Goal: Find specific page/section: Find specific page/section

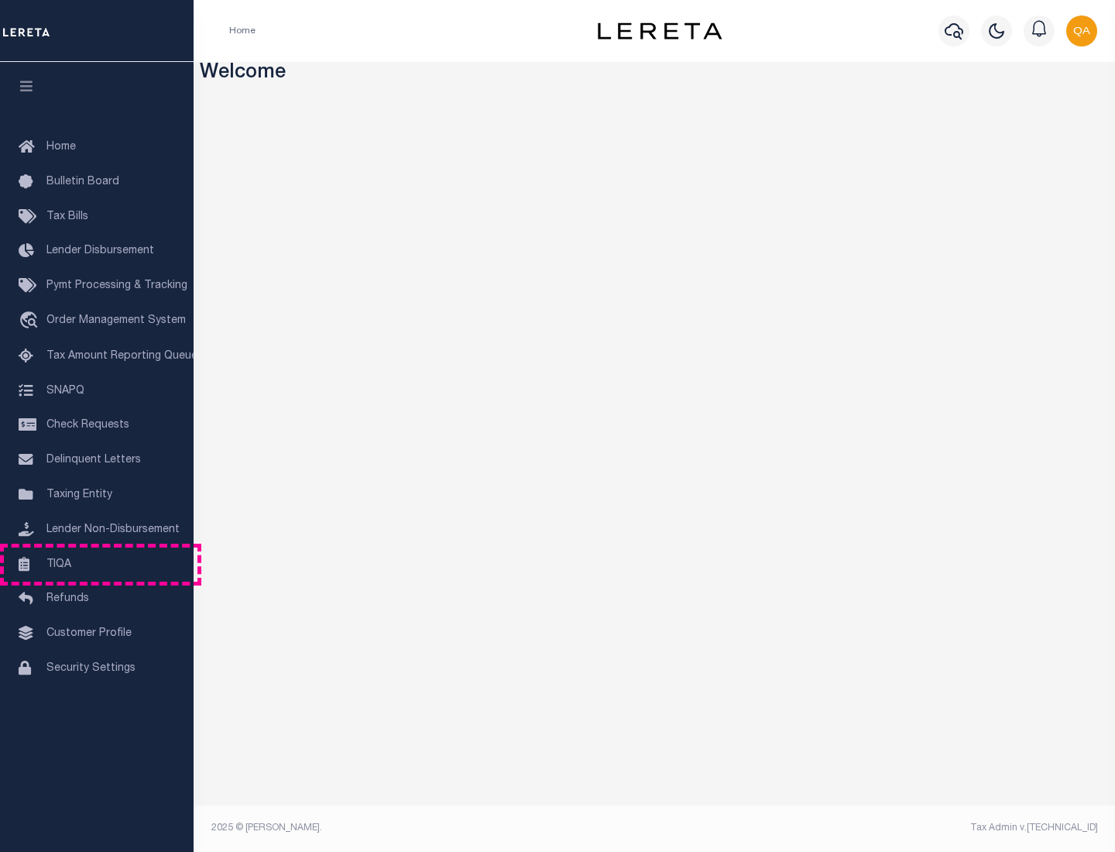
click at [97, 564] on link "TIQA" at bounding box center [97, 565] width 194 height 35
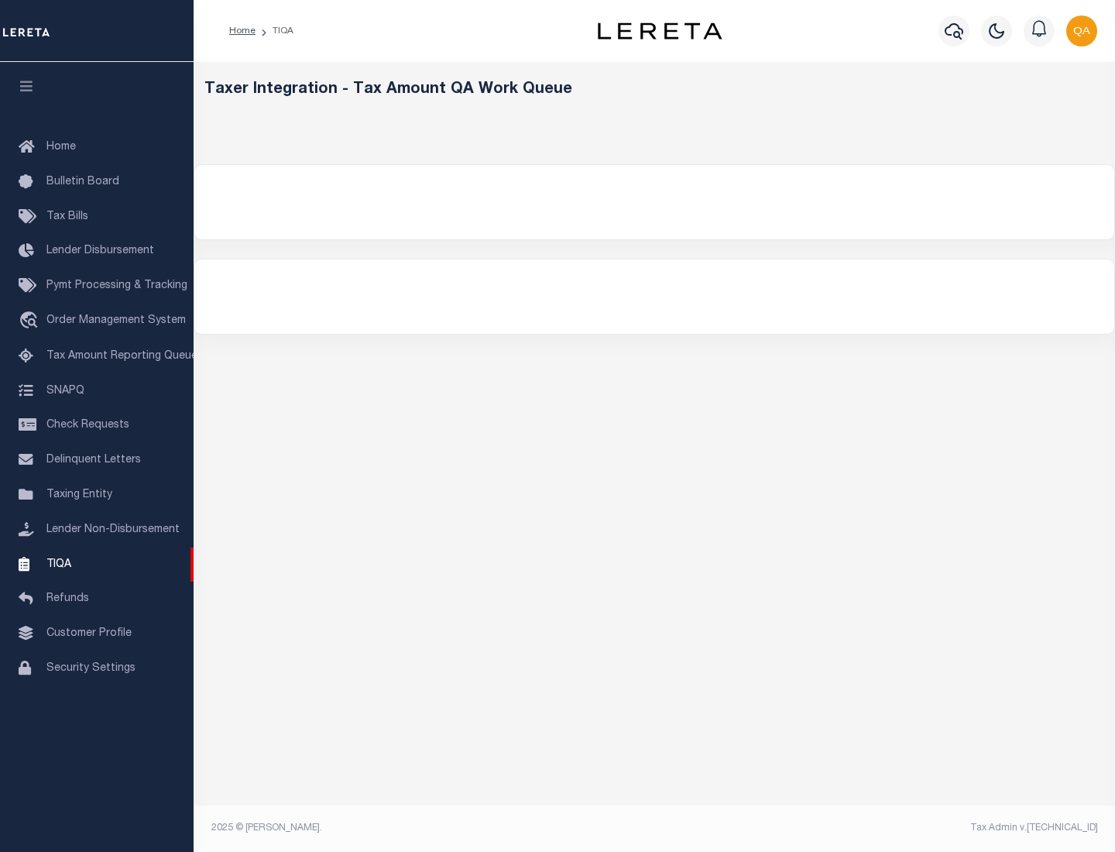
select select "200"
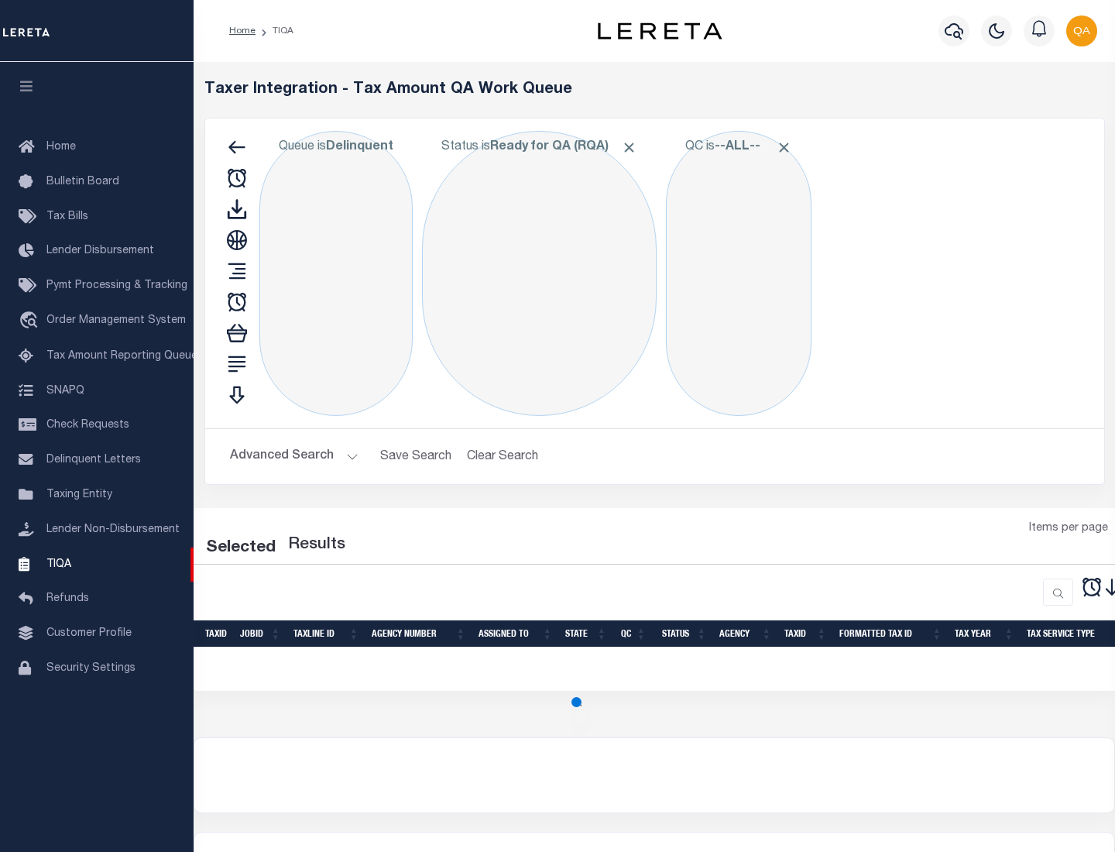
select select "200"
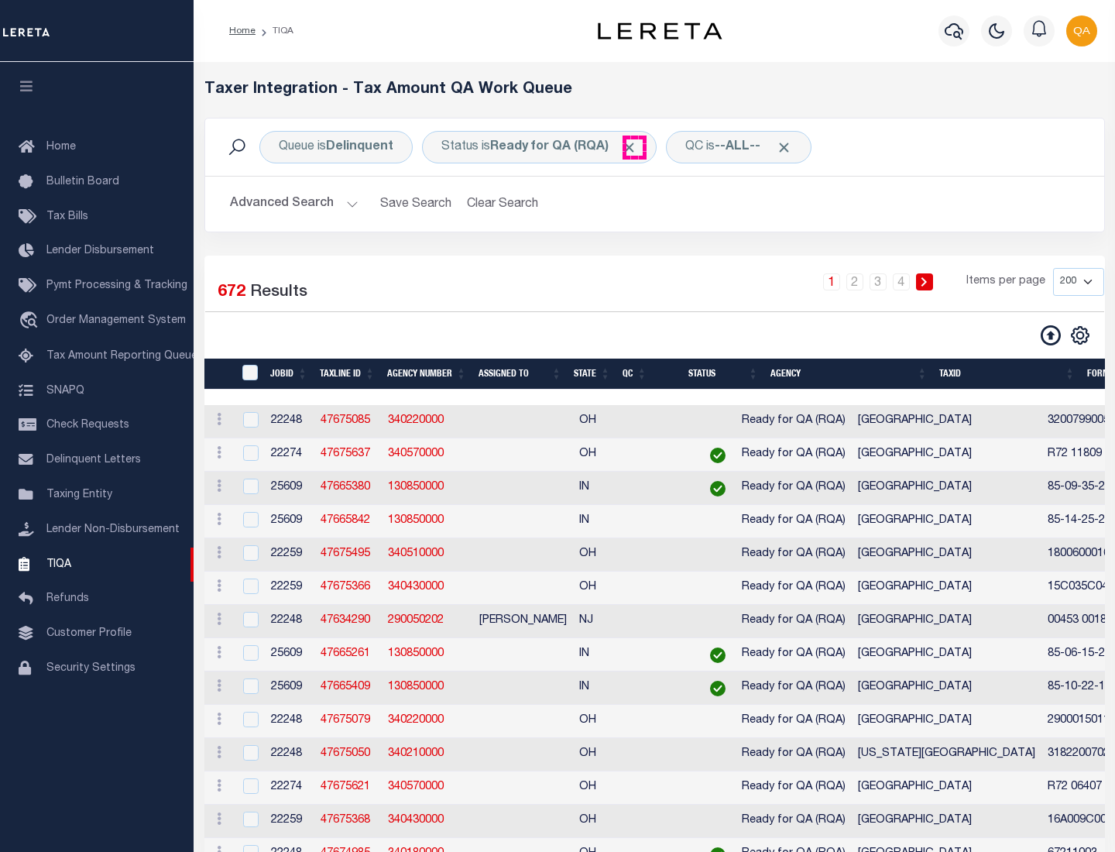
click at [634, 147] on span "Click to Remove" at bounding box center [629, 147] width 16 height 16
